Goal: Task Accomplishment & Management: Manage account settings

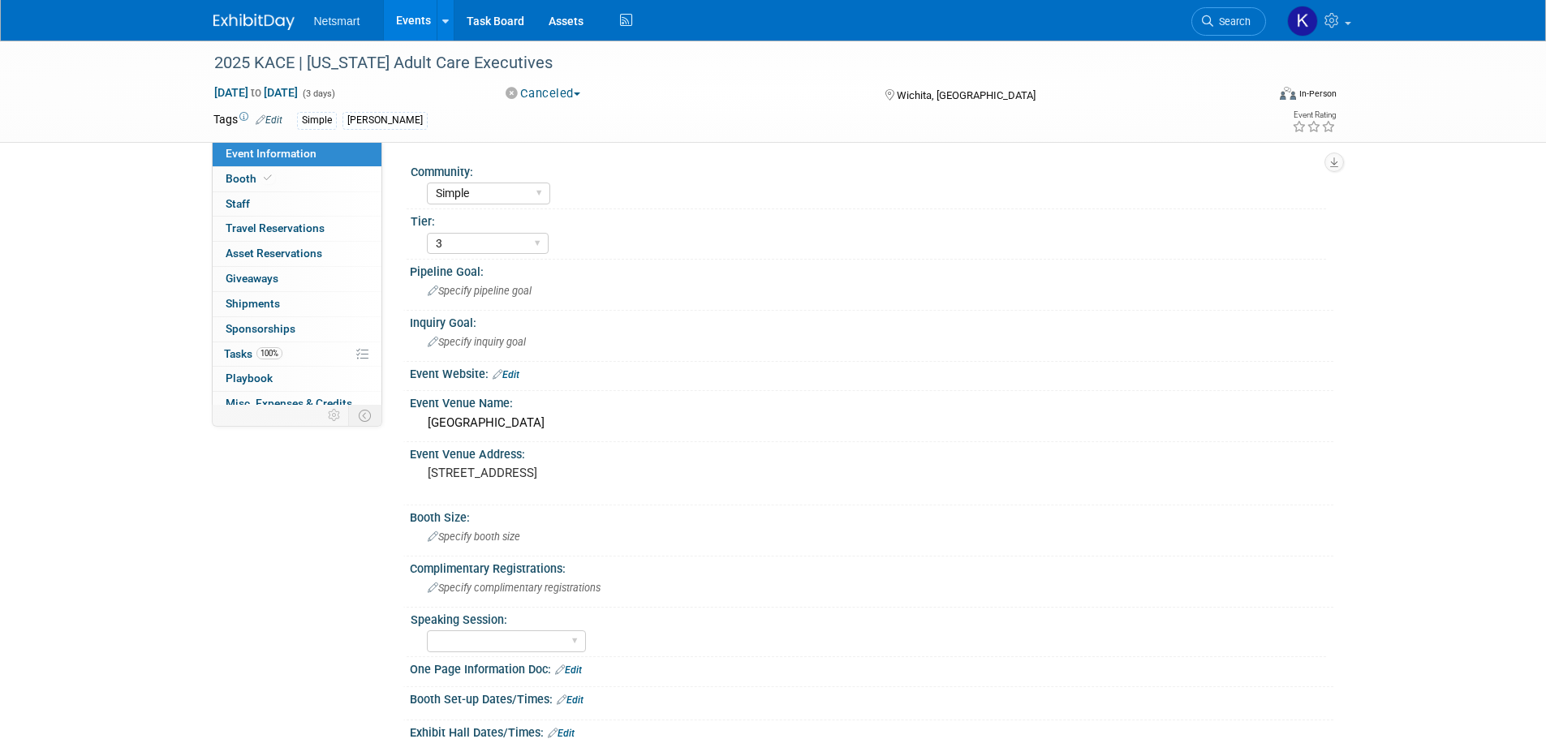
select select "Simple"
select select "3"
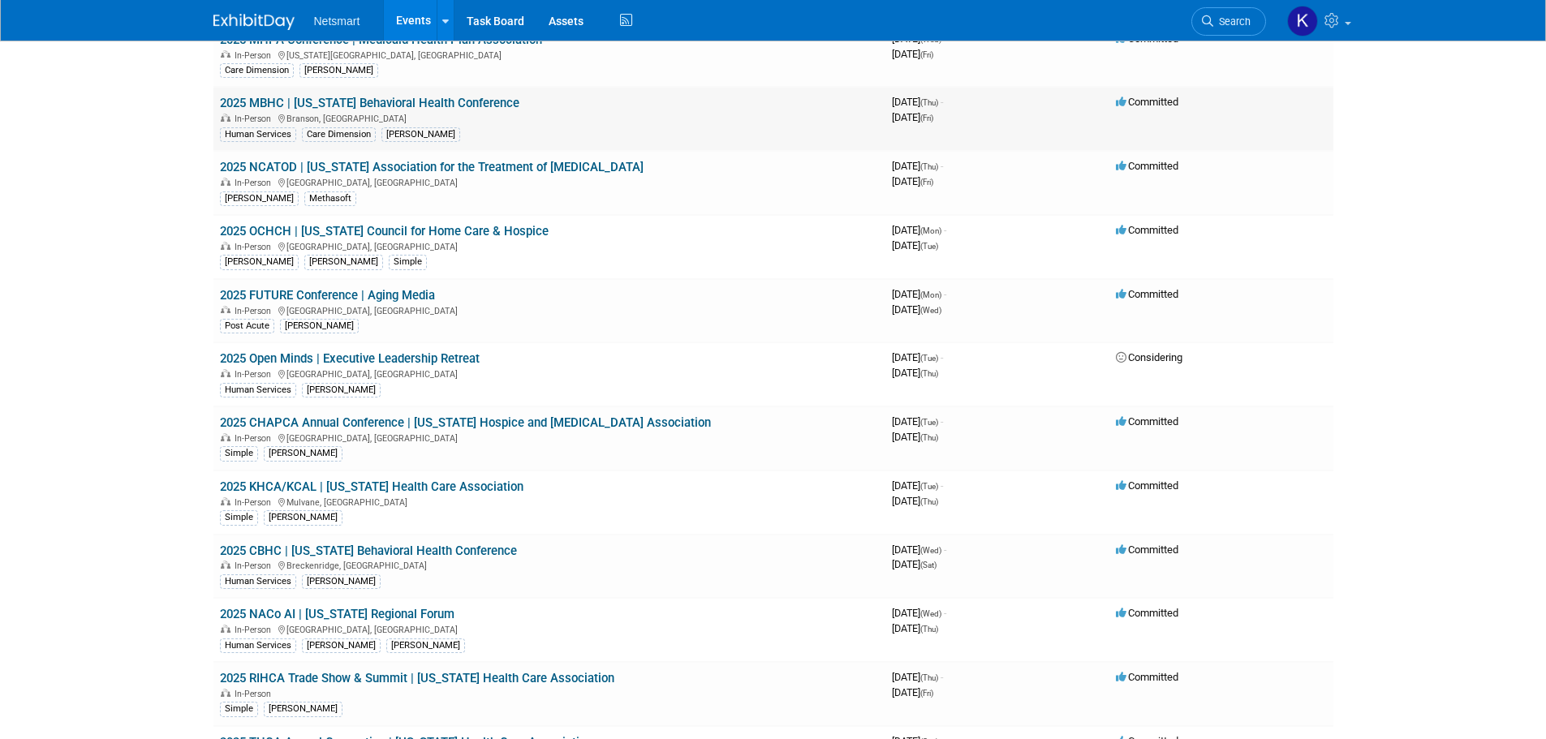
scroll to position [649, 0]
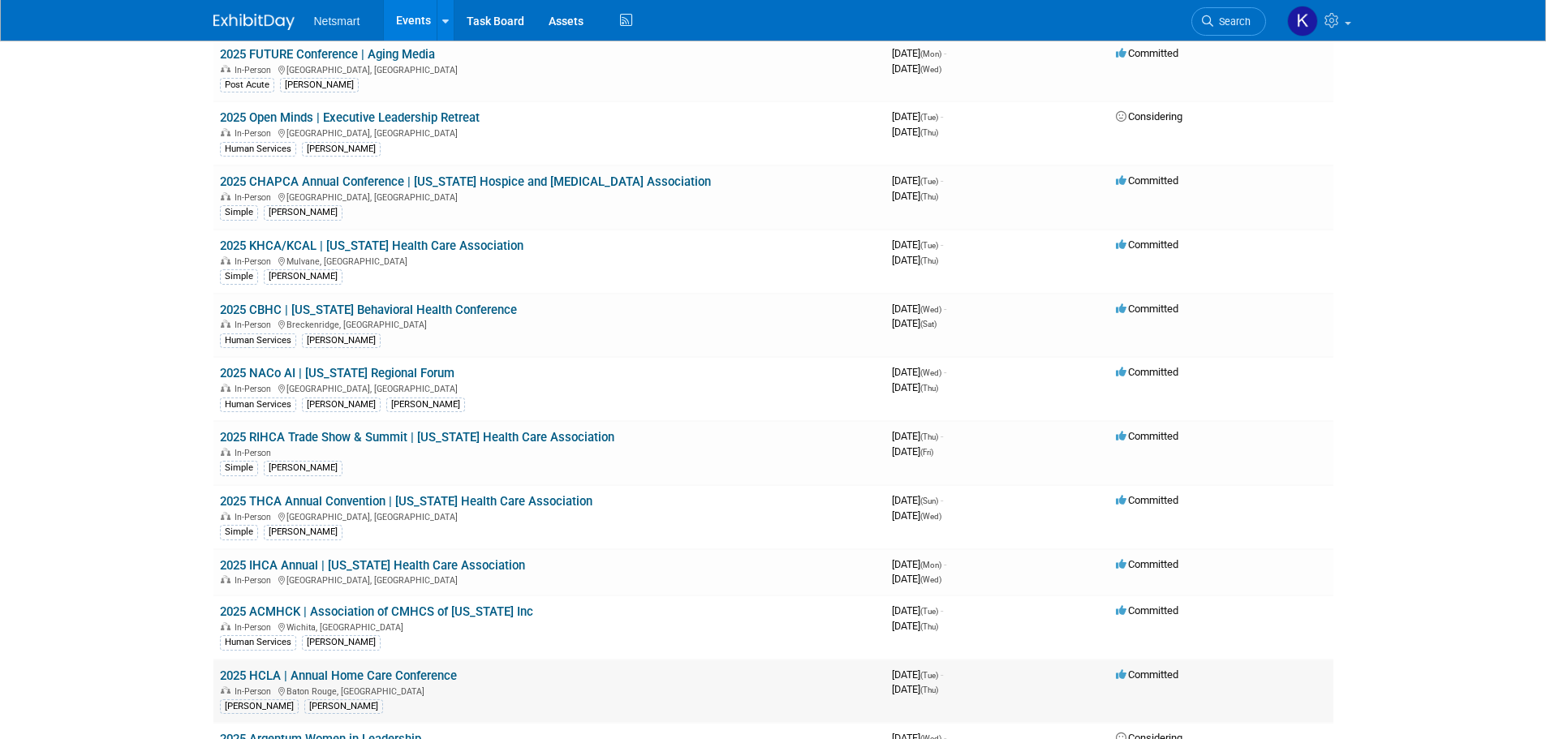
click at [349, 678] on link "2025 HCLA | Annual Home Care Conference" at bounding box center [338, 676] width 237 height 15
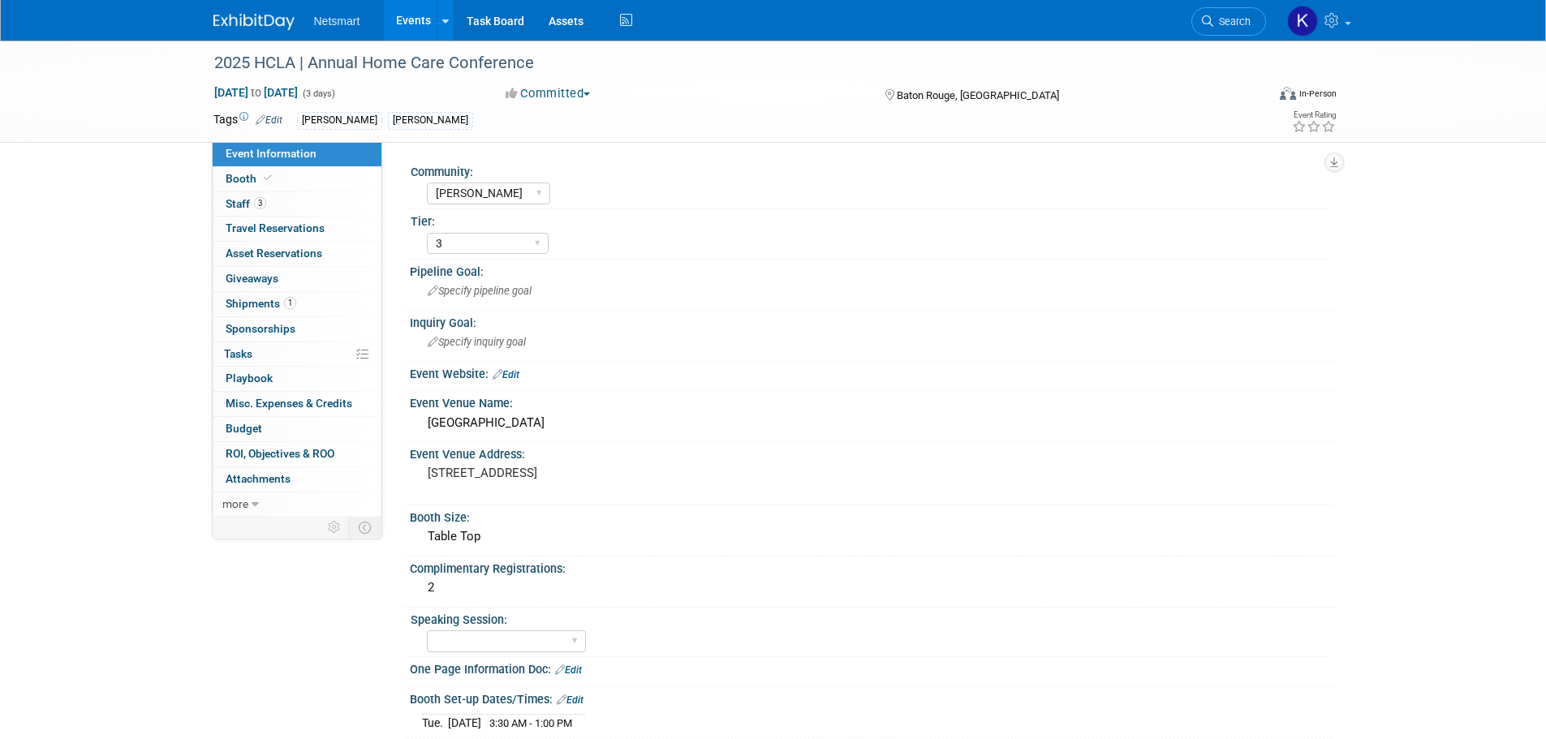
select select "[PERSON_NAME]"
select select "3"
click at [562, 416] on div "L'Auberge Casino & Hotel Baton Rouge" at bounding box center [871, 423] width 899 height 25
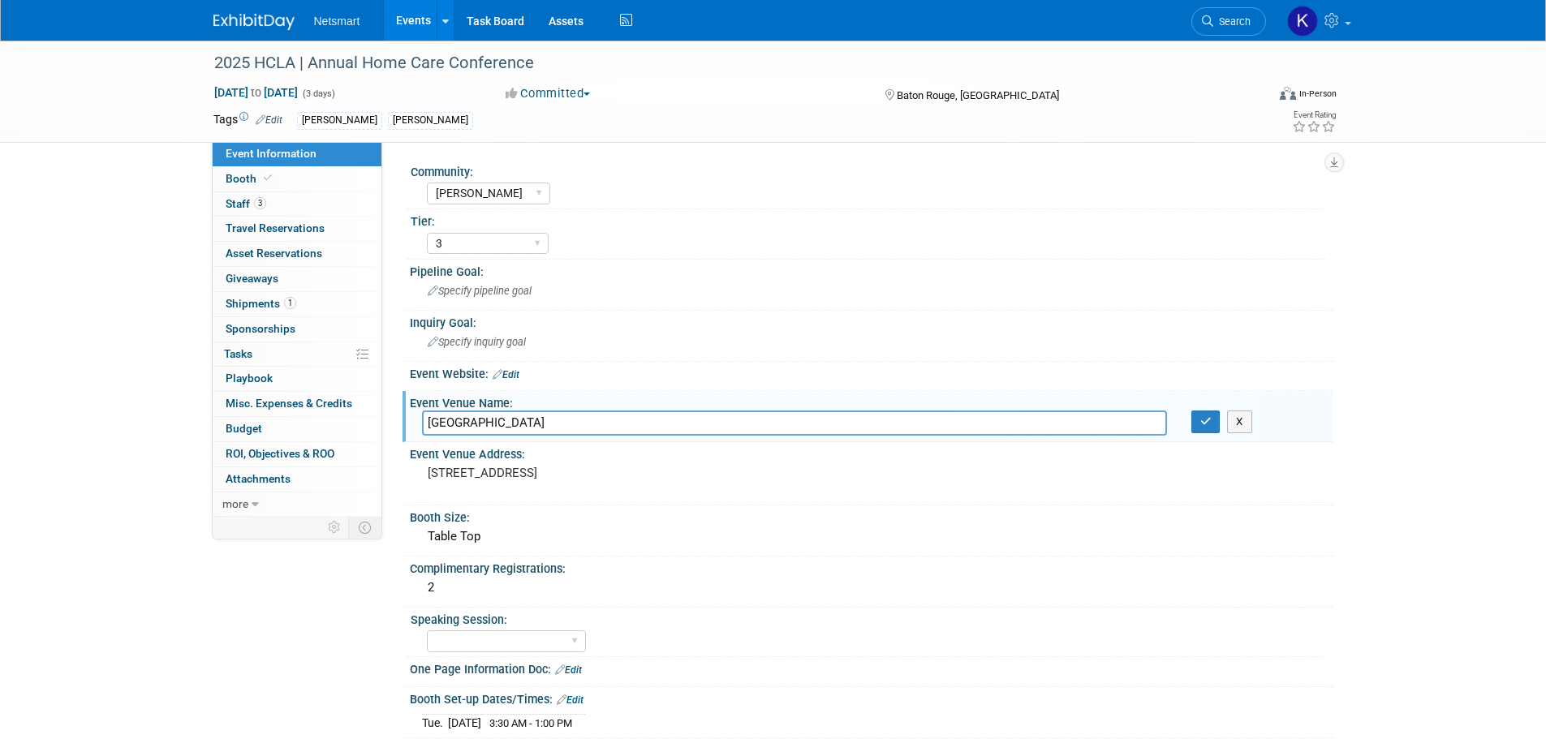
click at [562, 416] on input "L'Auberge Casino & Hotel Baton Rouge" at bounding box center [794, 423] width 745 height 25
click at [592, 463] on div "777 L’Auberge Ave, Baton Rouge, LA 70820" at bounding box center [602, 480] width 360 height 37
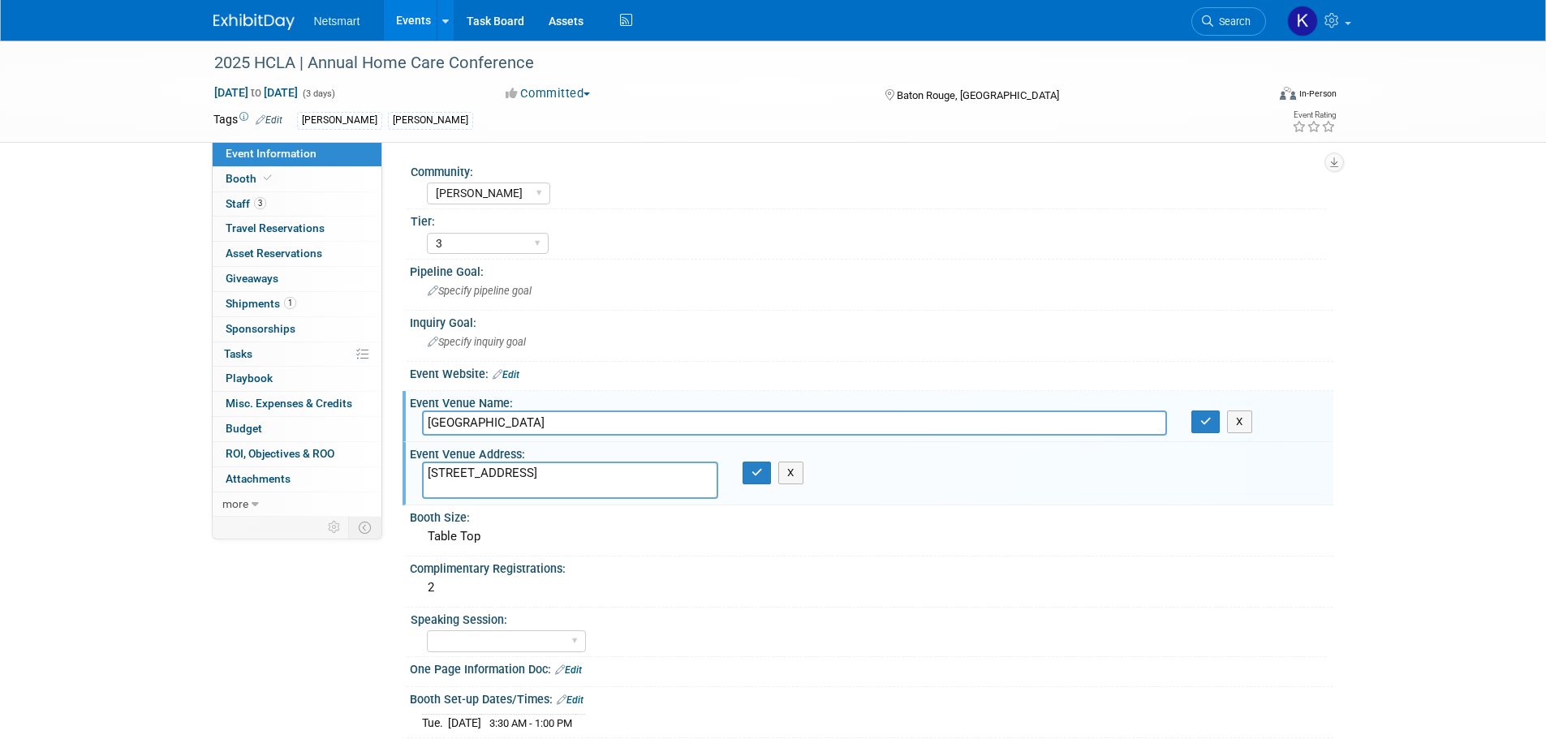
click at [592, 463] on textarea "777 L’Auberge Ave, Baton Rouge, LA 70820" at bounding box center [570, 480] width 296 height 37
drag, startPoint x: 595, startPoint y: 454, endPoint x: 591, endPoint y: 469, distance: 15.9
click at [591, 469] on textarea "777 L’Auberge Ave, Baton Rouge, LA 70820" at bounding box center [570, 480] width 296 height 37
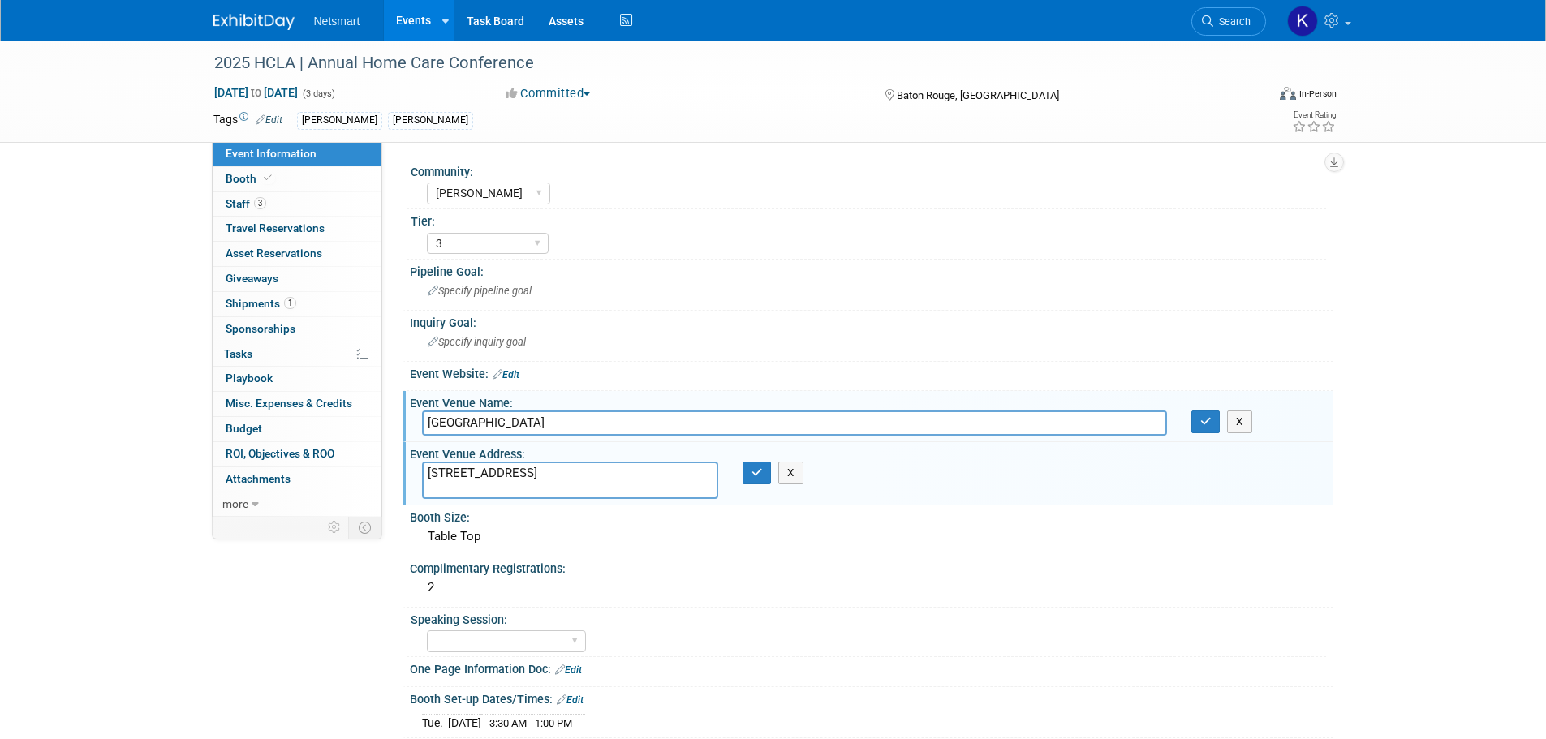
click at [591, 469] on textarea "777 L’Auberge Ave, Baton Rouge, LA 70820" at bounding box center [570, 480] width 296 height 37
click at [316, 202] on link "3 Staff 3" at bounding box center [297, 204] width 169 height 24
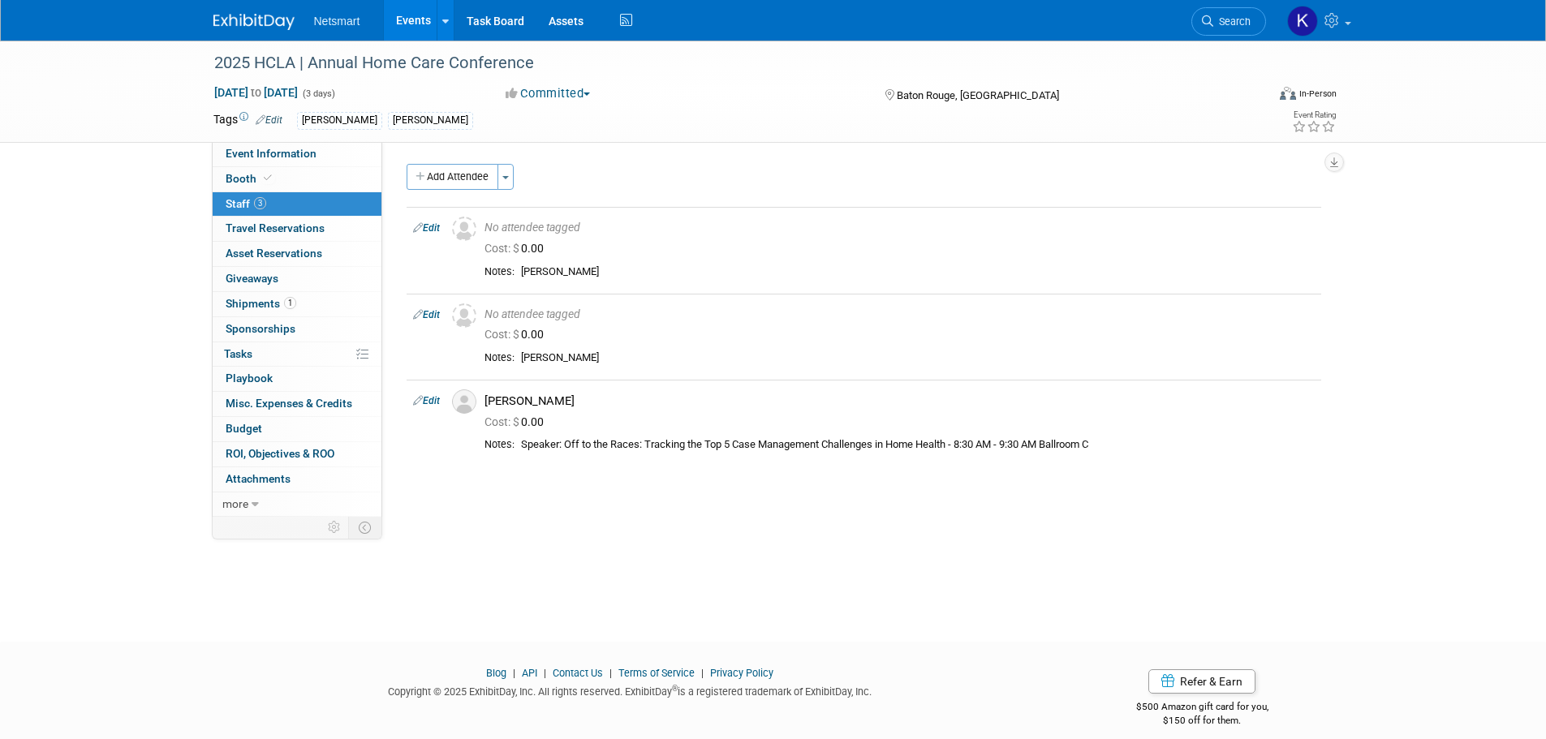
drag, startPoint x: 305, startPoint y: 151, endPoint x: 407, endPoint y: 205, distance: 115.1
click at [305, 151] on span "Event Information" at bounding box center [271, 153] width 91 height 13
select select "[PERSON_NAME]"
select select "3"
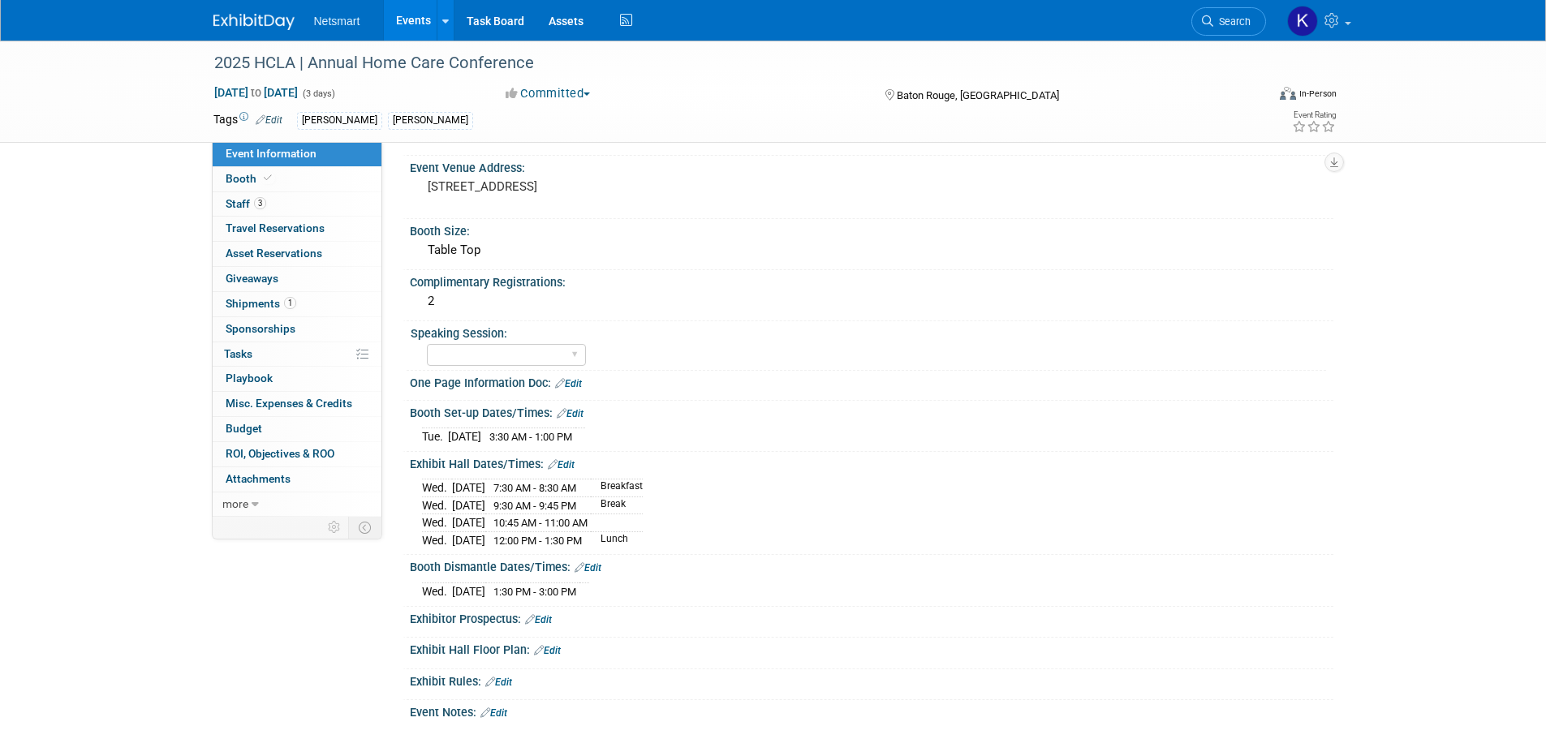
scroll to position [325, 0]
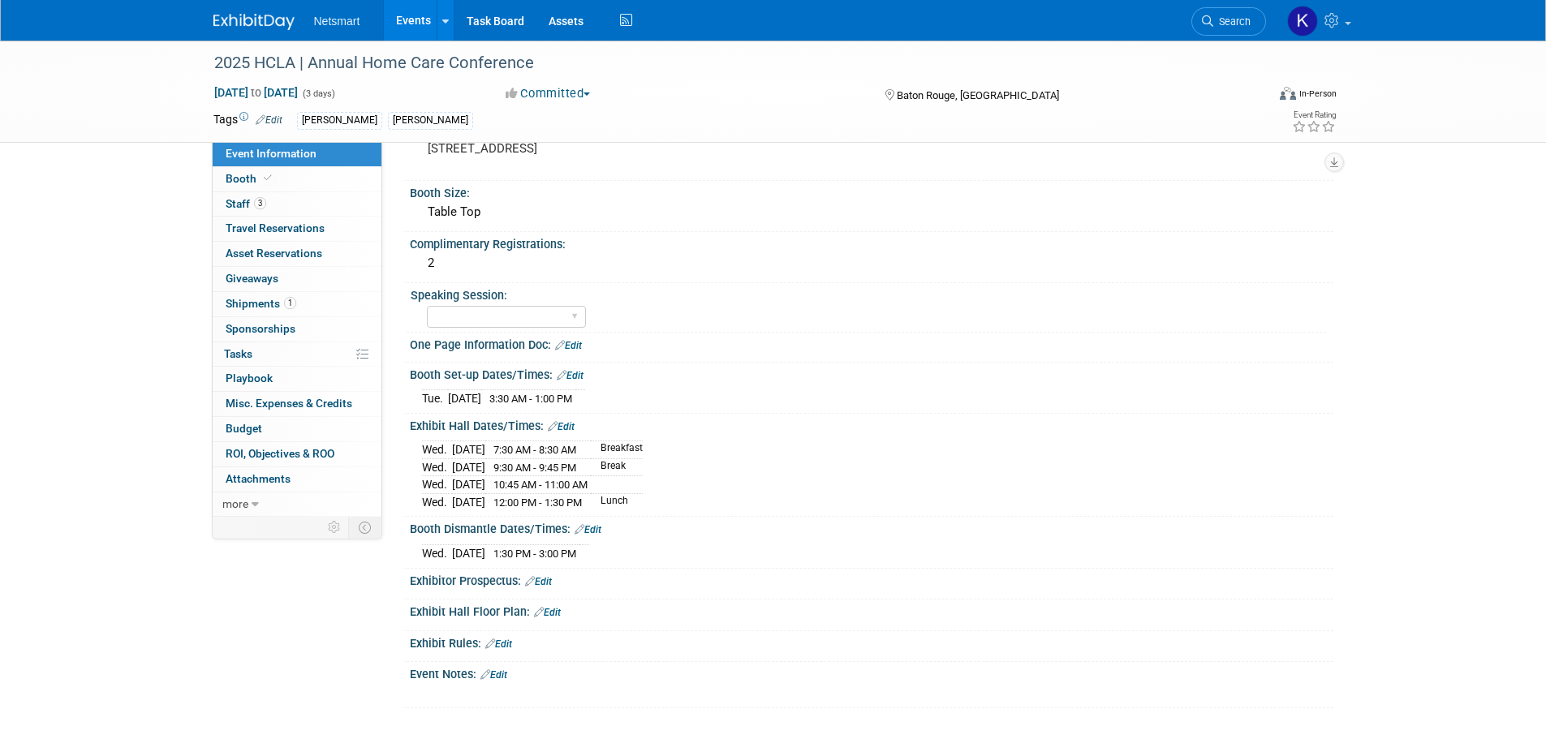
click at [575, 377] on link "Edit" at bounding box center [570, 375] width 27 height 11
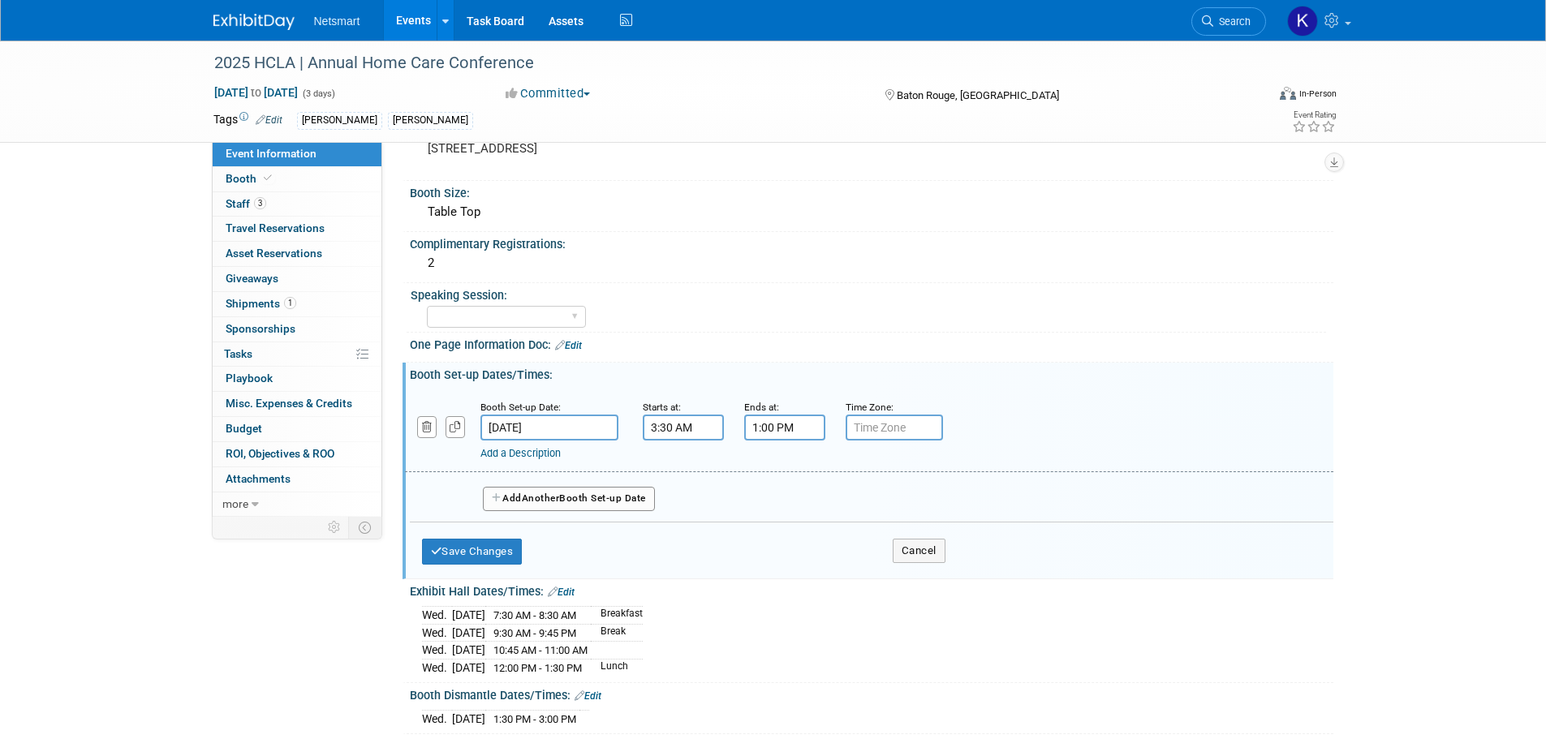
click at [661, 433] on input "3:30 AM" at bounding box center [683, 428] width 81 height 26
click at [816, 517] on td at bounding box center [822, 537] width 64 height 41
click at [814, 500] on button "AM" at bounding box center [821, 503] width 29 height 28
click at [674, 530] on span at bounding box center [680, 538] width 28 height 28
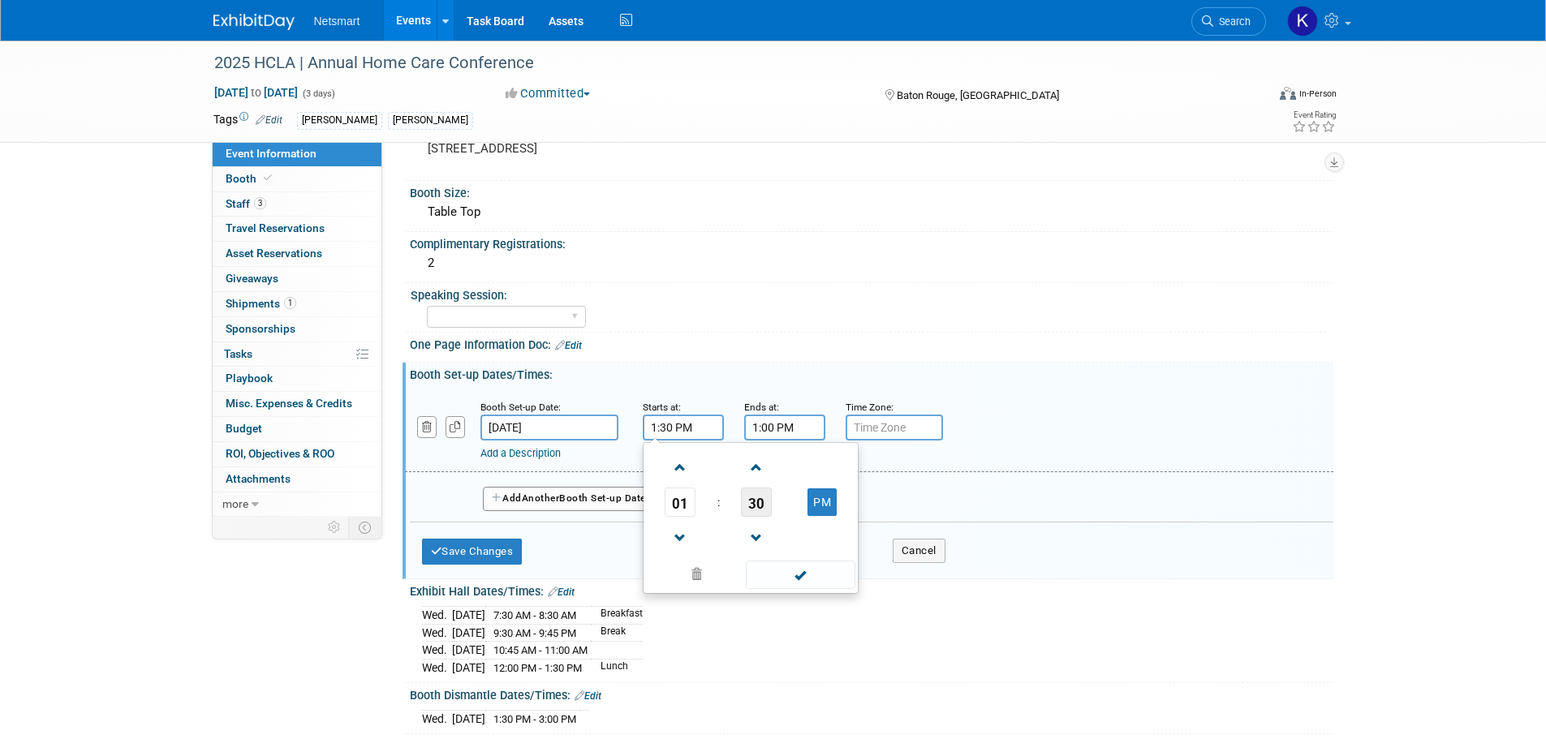
click at [749, 504] on span "30" at bounding box center [756, 502] width 31 height 29
click at [665, 459] on td "00" at bounding box center [673, 468] width 52 height 44
type input "1:00 PM"
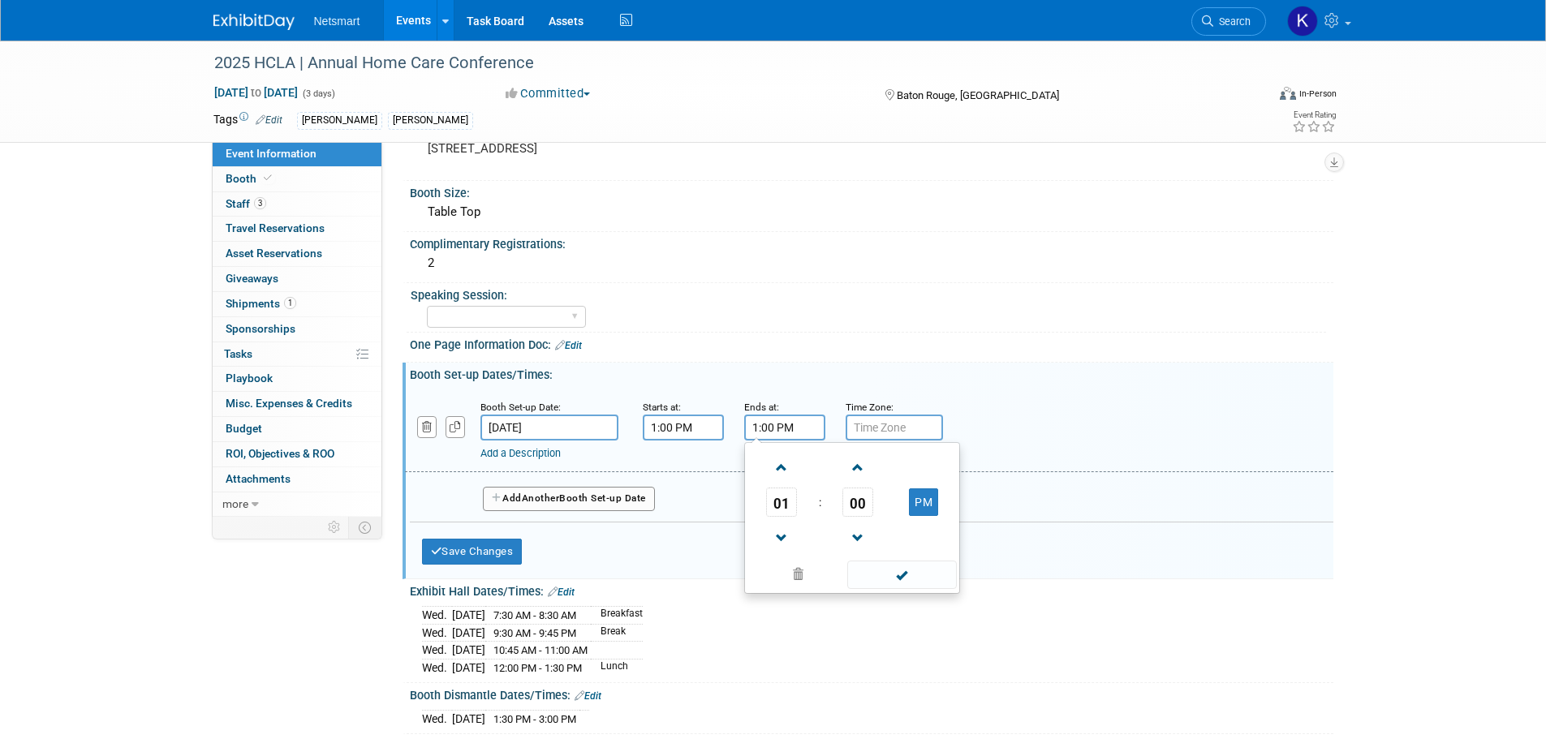
click at [768, 433] on input "1:00 PM" at bounding box center [784, 428] width 81 height 26
click at [768, 479] on span at bounding box center [782, 468] width 28 height 28
click at [861, 475] on span at bounding box center [858, 468] width 28 height 28
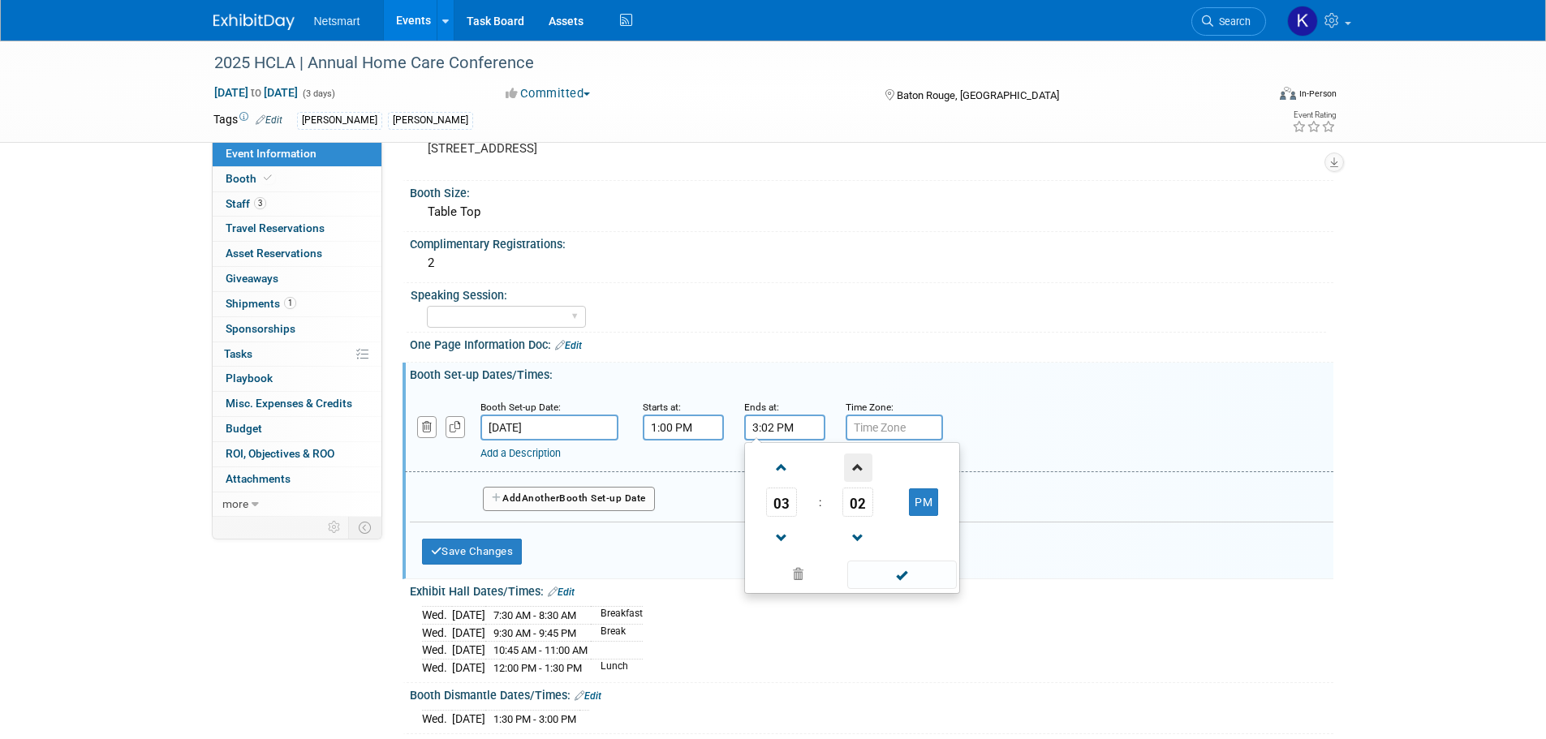
click at [861, 475] on span at bounding box center [858, 468] width 28 height 28
click at [848, 506] on span "03" at bounding box center [857, 502] width 31 height 29
click at [863, 514] on td "30" at bounding box center [878, 512] width 52 height 44
type input "3:30 PM"
click at [886, 580] on span at bounding box center [902, 575] width 110 height 28
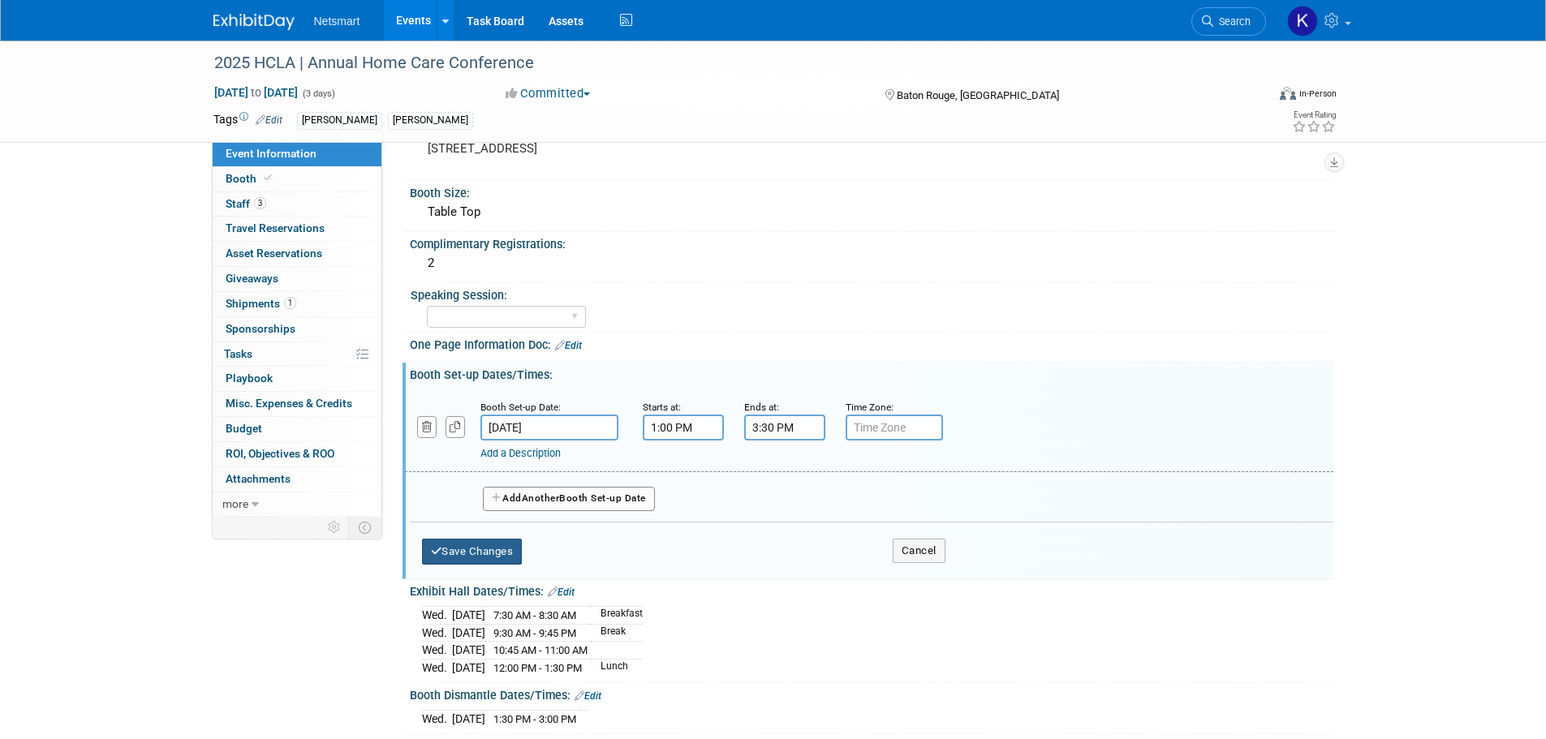
click at [510, 549] on button "Save Changes" at bounding box center [472, 552] width 101 height 26
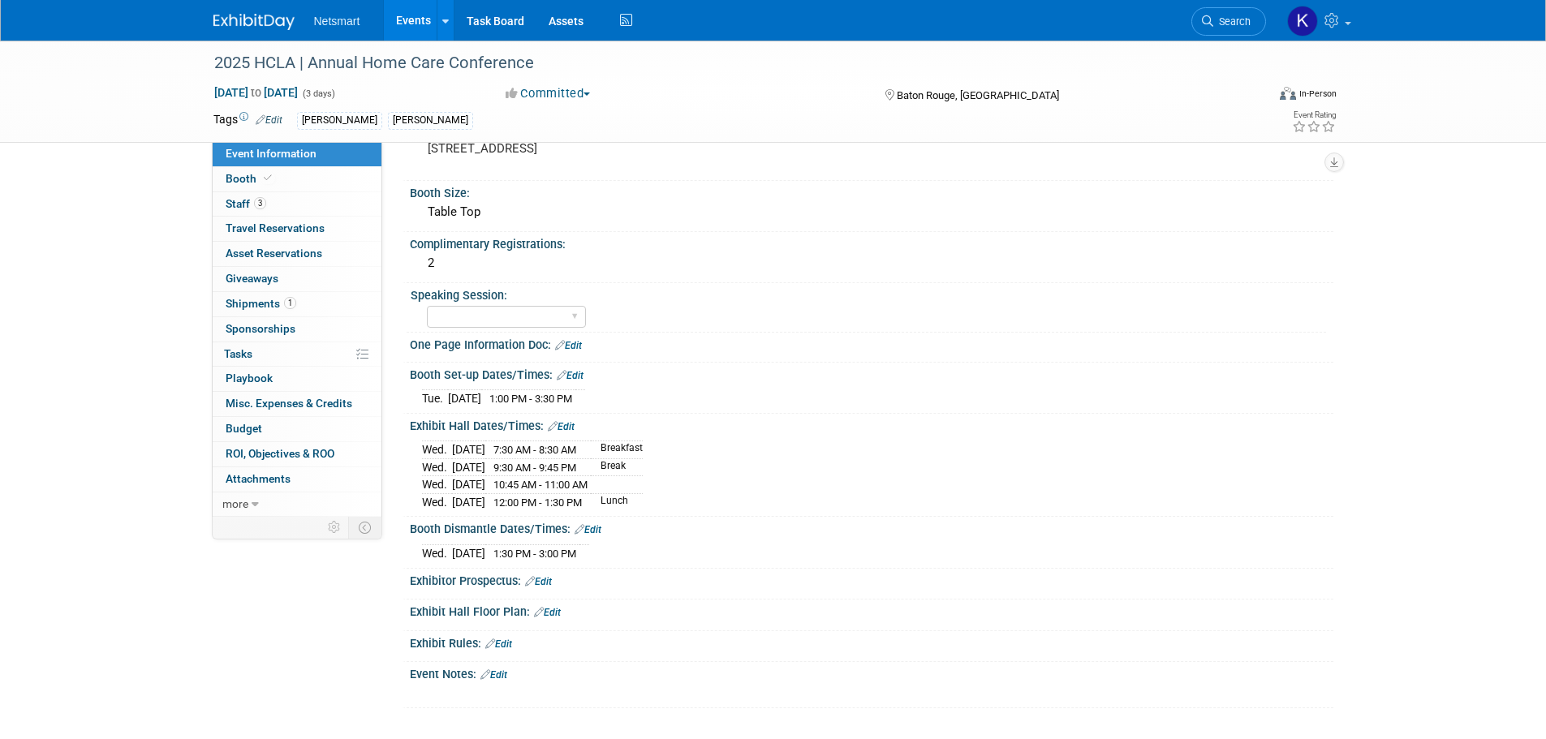
drag, startPoint x: 669, startPoint y: 502, endPoint x: 416, endPoint y: 452, distance: 258.1
click at [416, 452] on div "Wed. Sep 24, 2025 7:30 AM - 8:30 AM Breakfast Wed. Sep 24, 2025 9:30 AM - 9:45 …" at bounding box center [872, 473] width 924 height 80
